Goal: Information Seeking & Learning: Learn about a topic

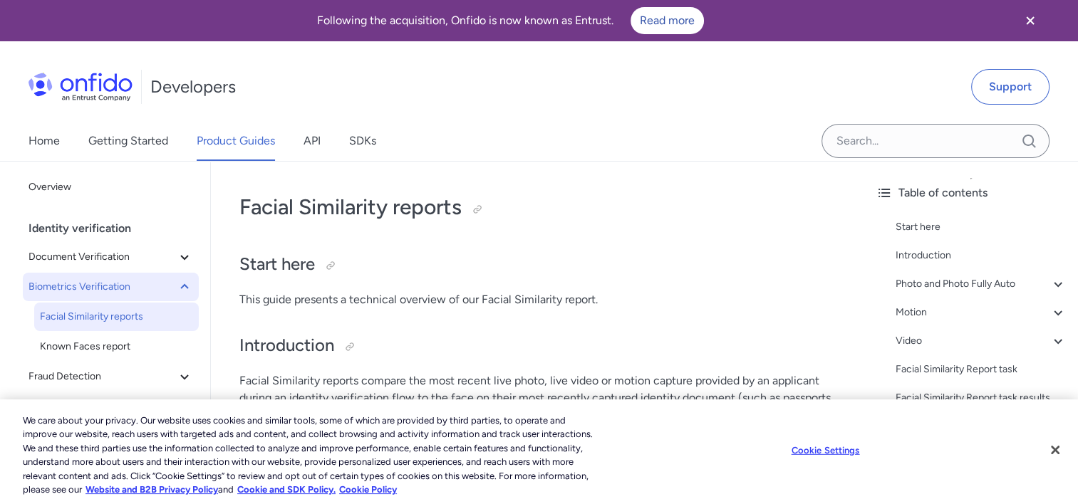
click at [100, 285] on span "Biometrics Verification" at bounding box center [101, 287] width 147 height 17
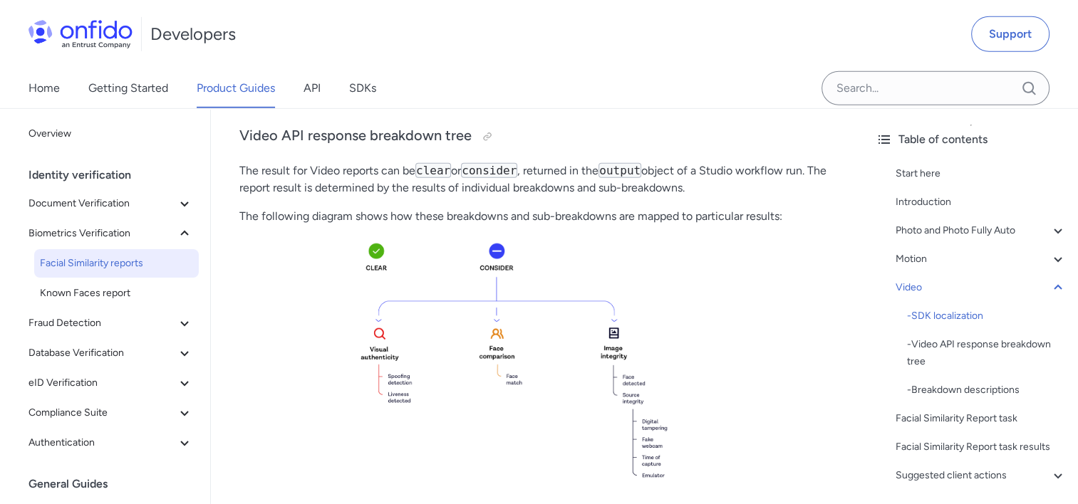
scroll to position [4560, 0]
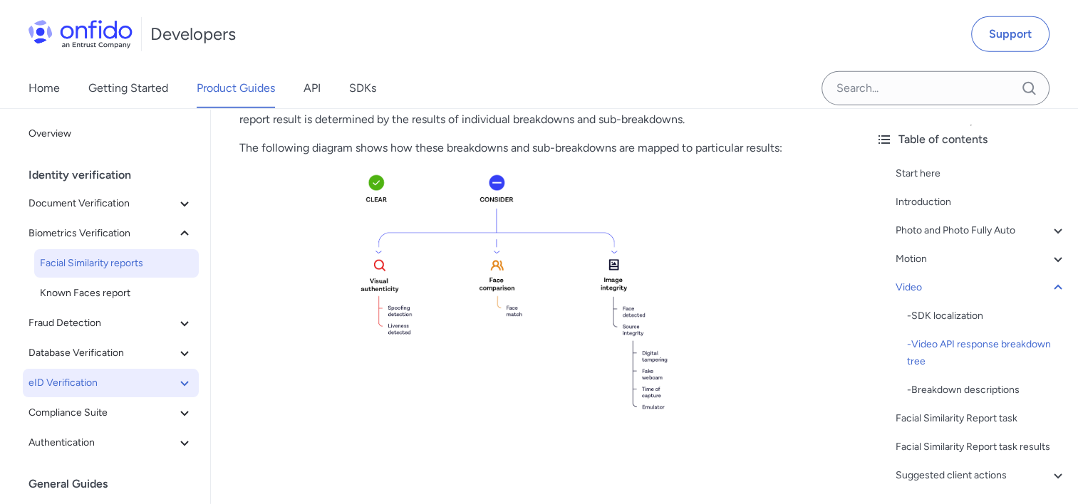
click at [96, 375] on span "eID Verification" at bounding box center [101, 383] width 147 height 17
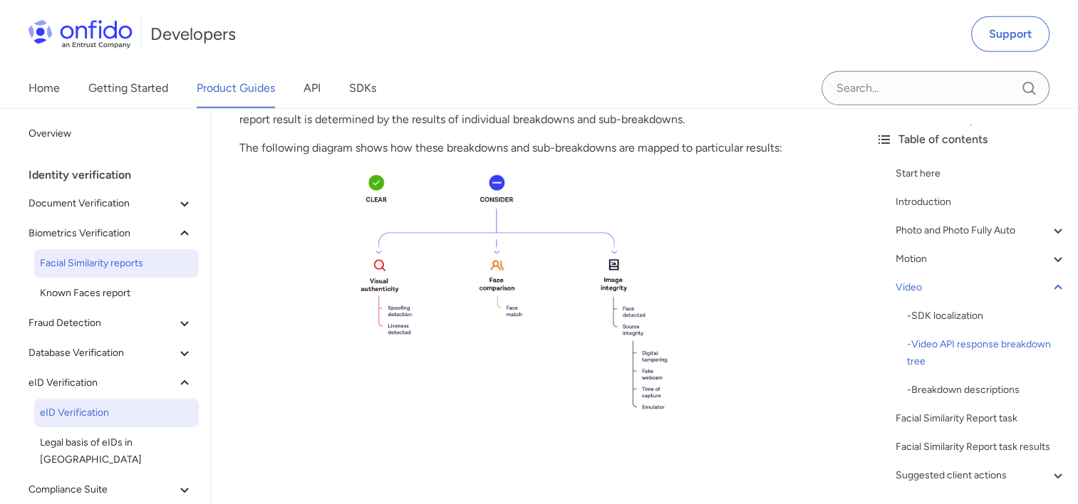
click at [81, 419] on span "eID Verification" at bounding box center [116, 413] width 153 height 17
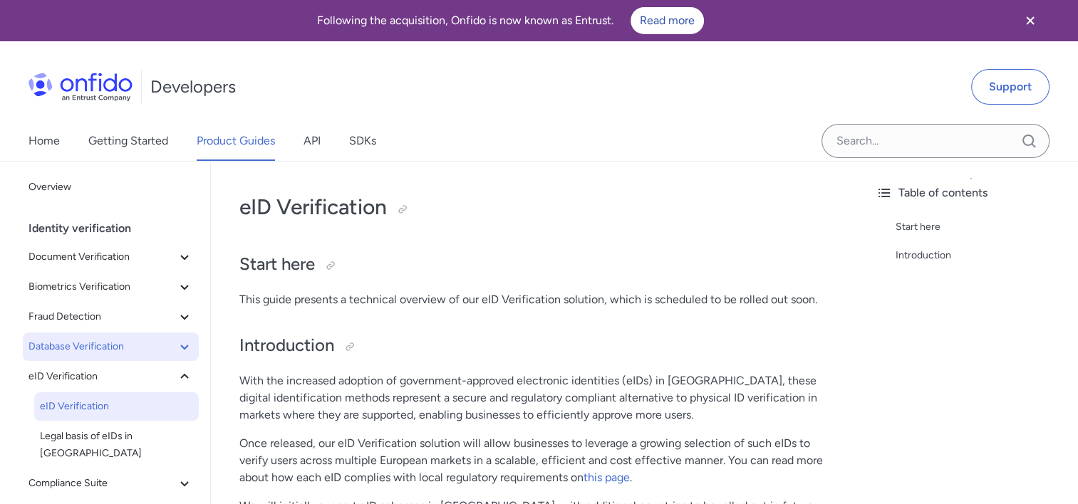
click at [113, 345] on span "Database Verification" at bounding box center [101, 346] width 147 height 17
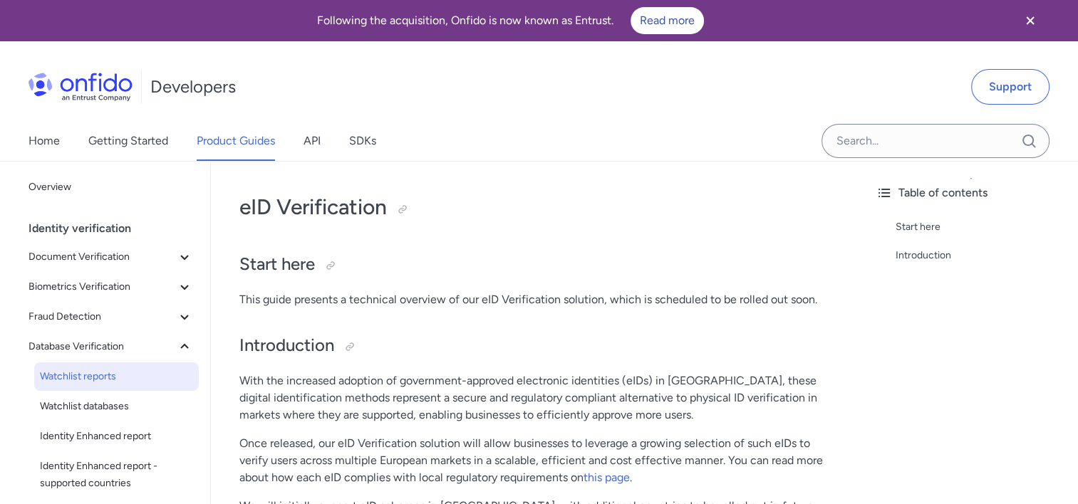
click at [125, 373] on span "Watchlist reports" at bounding box center [116, 376] width 153 height 17
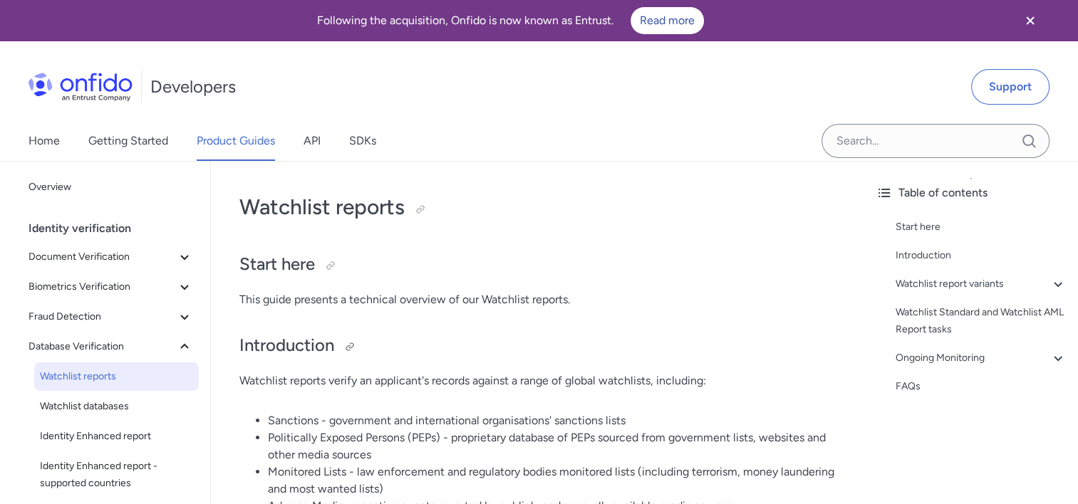
scroll to position [356, 0]
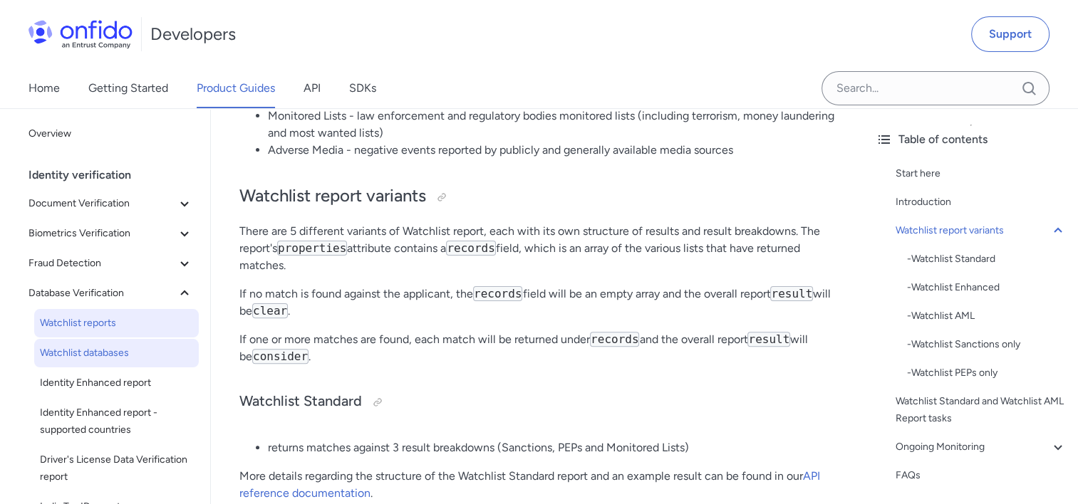
click at [137, 358] on span "Watchlist databases" at bounding box center [116, 353] width 153 height 17
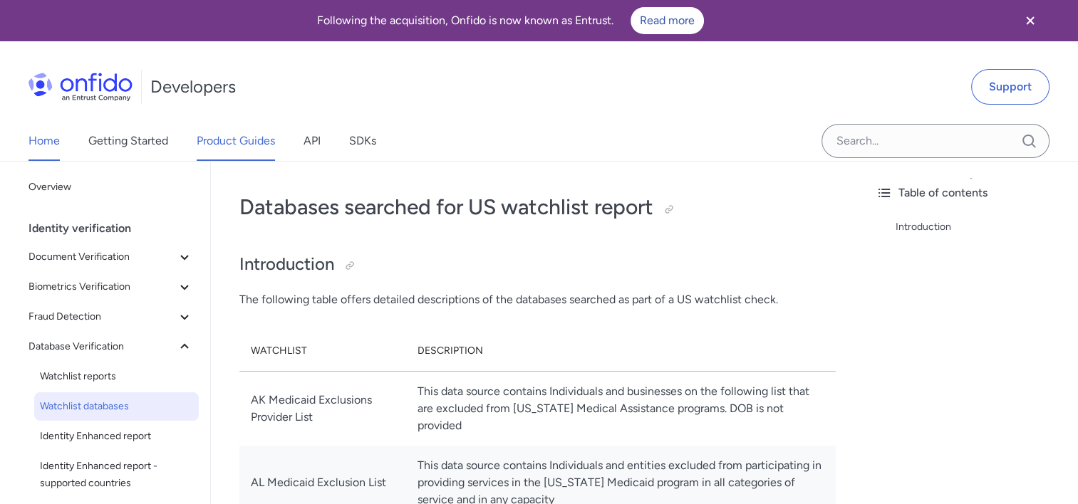
click at [51, 141] on link "Home" at bounding box center [43, 141] width 31 height 40
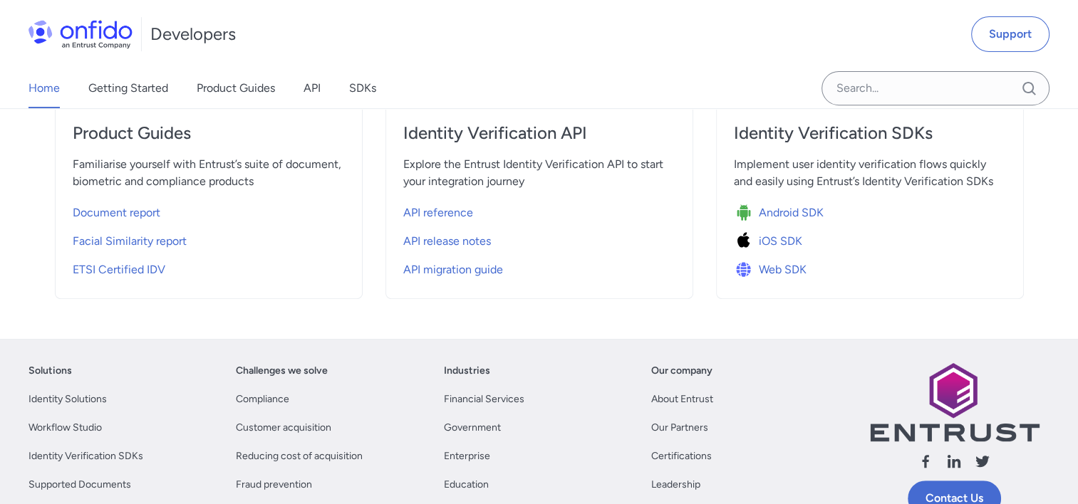
scroll to position [570, 0]
